Goal: Task Accomplishment & Management: Manage account settings

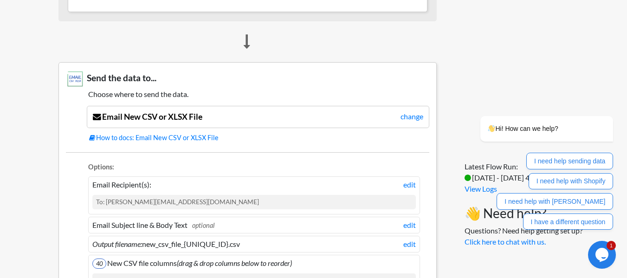
scroll to position [566, 0]
click at [411, 115] on link "change" at bounding box center [412, 115] width 23 height 11
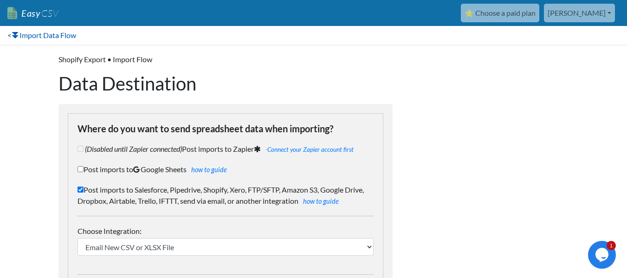
click at [10, 38] on link "< Import Data Flow" at bounding box center [42, 35] width 84 height 19
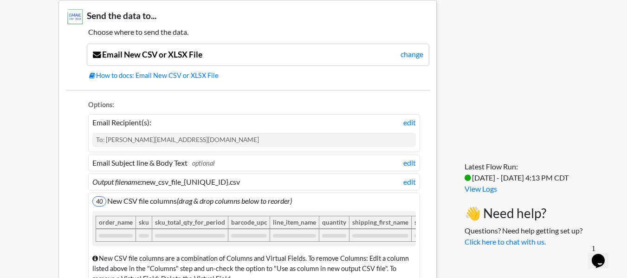
click at [376, 145] on div "To: monica@originartecolombia.com" at bounding box center [254, 140] width 324 height 14
click at [408, 122] on link "edit" at bounding box center [409, 122] width 13 height 11
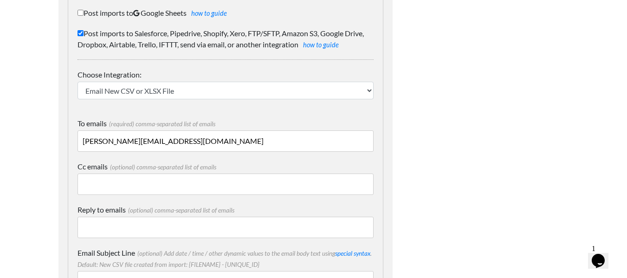
scroll to position [141, 0]
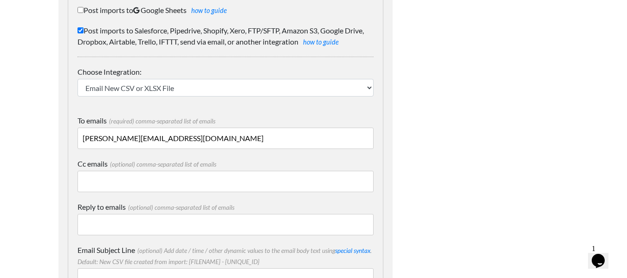
drag, startPoint x: 191, startPoint y: 139, endPoint x: 69, endPoint y: 173, distance: 127.2
click at [69, 173] on div "Where do you want to send spreadsheet data when importing? (Disabled until Zapi…" at bounding box center [226, 195] width 316 height 482
click at [13, 162] on body "Easy CSV ⭐ Choose a paid plan [PERSON_NAME] Originartecolombia All Flows All CS…" at bounding box center [313, 278] width 627 height 839
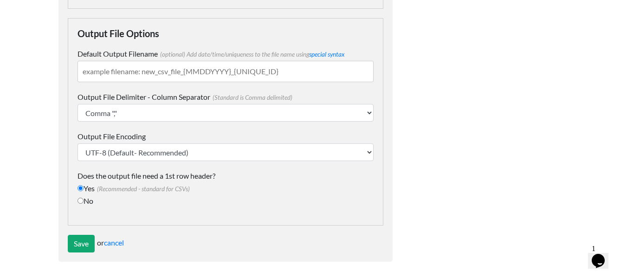
scroll to position [568, 0]
click at [87, 245] on input "Save" at bounding box center [81, 243] width 27 height 18
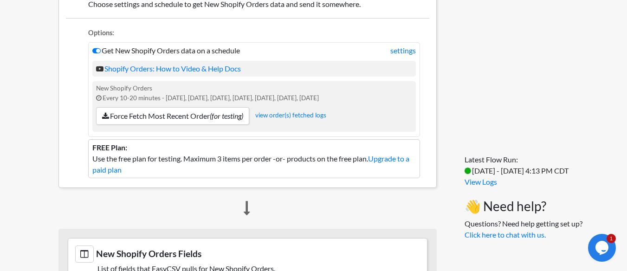
scroll to position [230, 0]
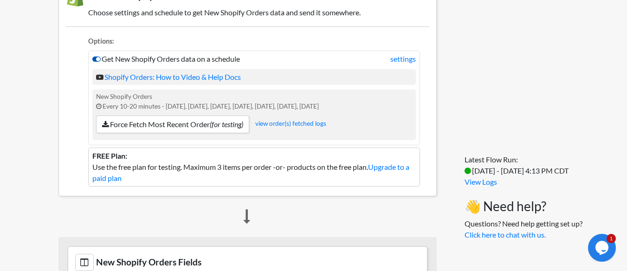
click at [92, 59] on icon at bounding box center [96, 58] width 8 height 7
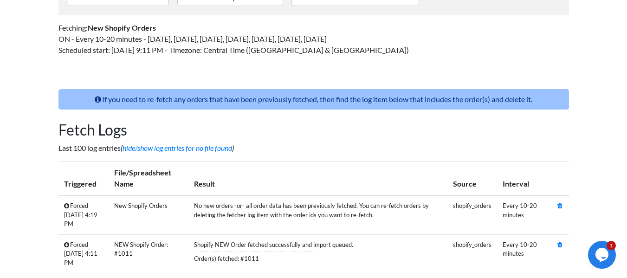
scroll to position [173, 0]
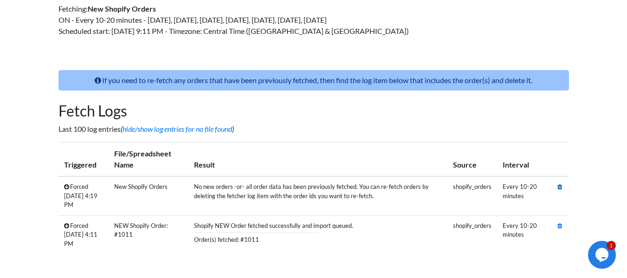
click at [562, 188] on icon at bounding box center [560, 187] width 5 height 6
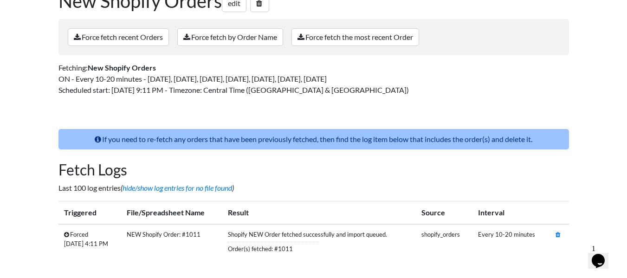
scroll to position [144, 0]
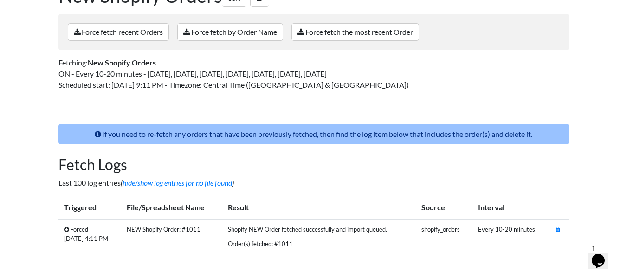
click at [558, 233] on td at bounding box center [559, 236] width 19 height 35
click at [558, 230] on icon at bounding box center [558, 230] width 5 height 6
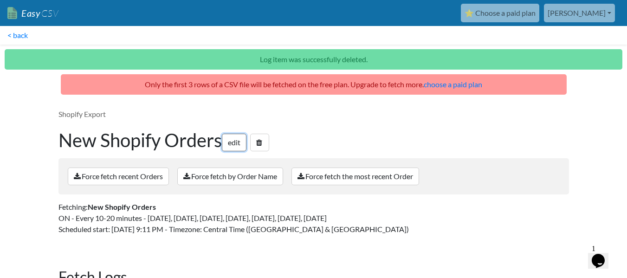
click at [237, 143] on link "edit" at bounding box center [234, 143] width 25 height 18
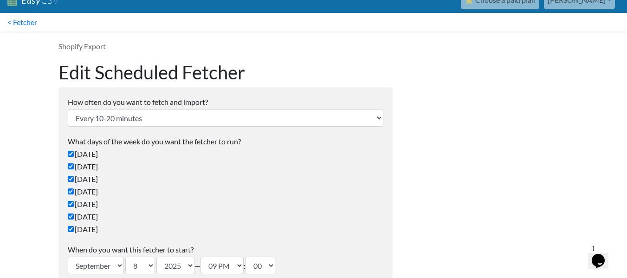
scroll to position [2, 0]
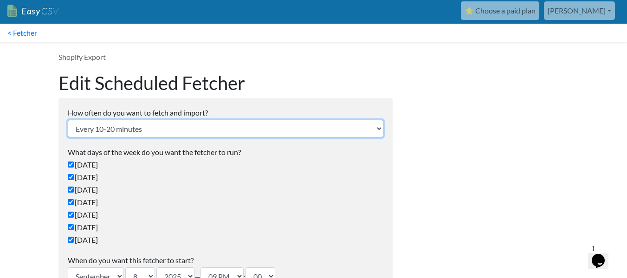
click at [214, 124] on select "Every 24 hours Every 4 hours Every hour Every 10-20 minutes Every 1 week Every …" at bounding box center [226, 129] width 316 height 18
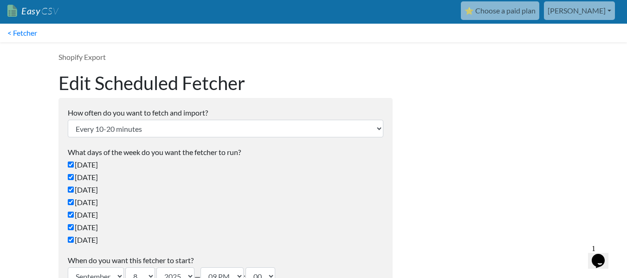
click at [207, 237] on label "[DATE]" at bounding box center [226, 239] width 316 height 11
click at [74, 237] on input "[DATE]" at bounding box center [71, 240] width 6 height 6
checkbox input "false"
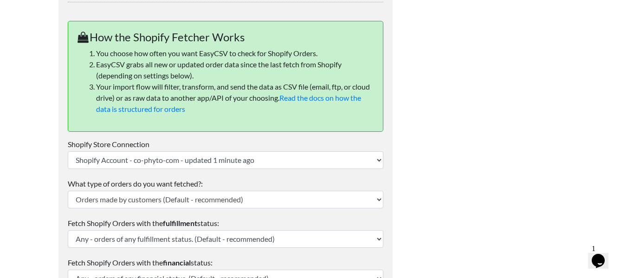
scroll to position [344, 0]
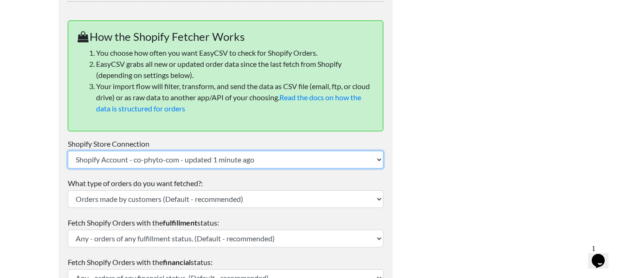
click at [259, 156] on select "Shopify Account - co-phyto-com - updated 1 minute ago" at bounding box center [226, 160] width 316 height 18
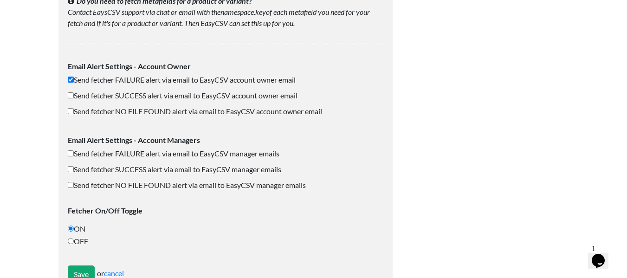
scroll to position [772, 0]
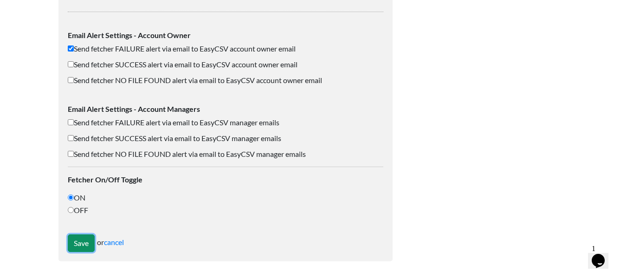
click at [83, 240] on input "Save" at bounding box center [81, 243] width 27 height 18
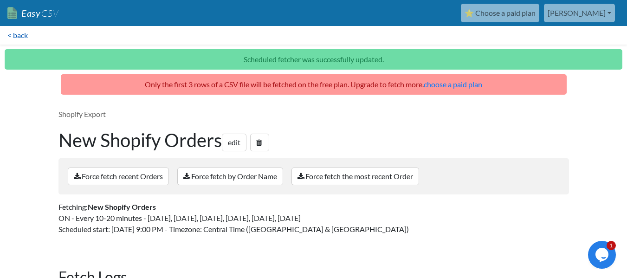
click at [17, 34] on link "< back" at bounding box center [17, 35] width 35 height 19
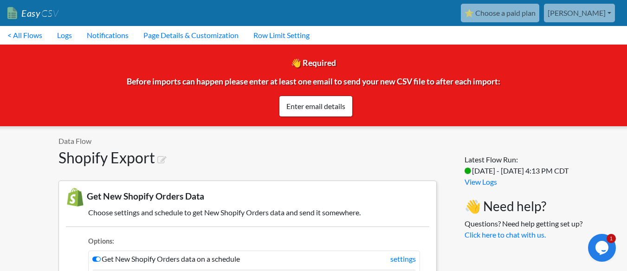
click at [603, 13] on link "[PERSON_NAME]" at bounding box center [579, 13] width 71 height 19
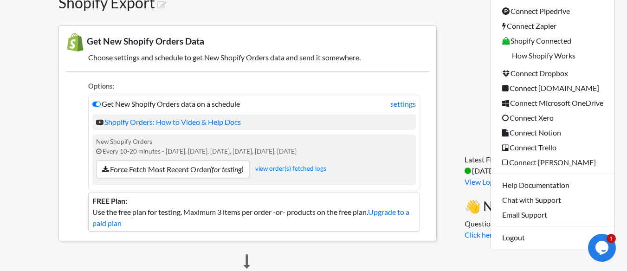
scroll to position [156, 0]
drag, startPoint x: 561, startPoint y: 119, endPoint x: 544, endPoint y: 264, distance: 145.4
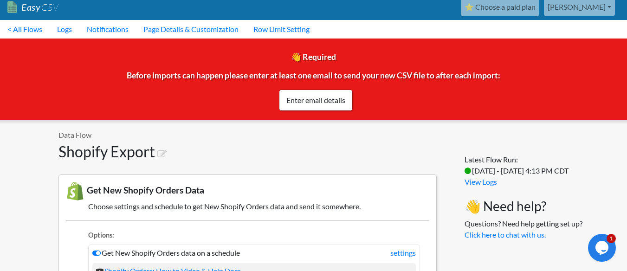
scroll to position [4, 0]
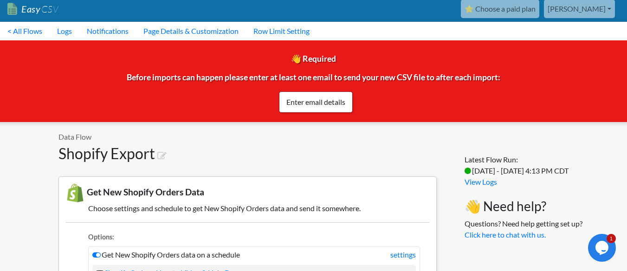
drag, startPoint x: 544, startPoint y: 264, endPoint x: 611, endPoint y: 1, distance: 271.4
click at [611, 1] on link "[PERSON_NAME]" at bounding box center [579, 9] width 71 height 19
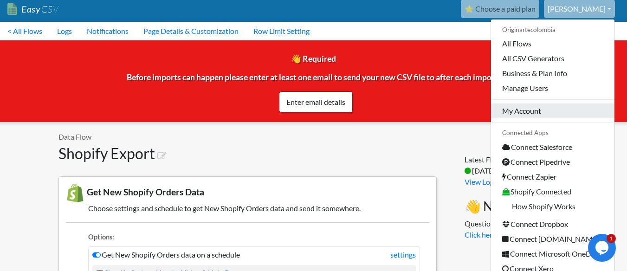
click at [545, 107] on link "My Account" at bounding box center [552, 111] width 123 height 15
